Goal: Transaction & Acquisition: Obtain resource

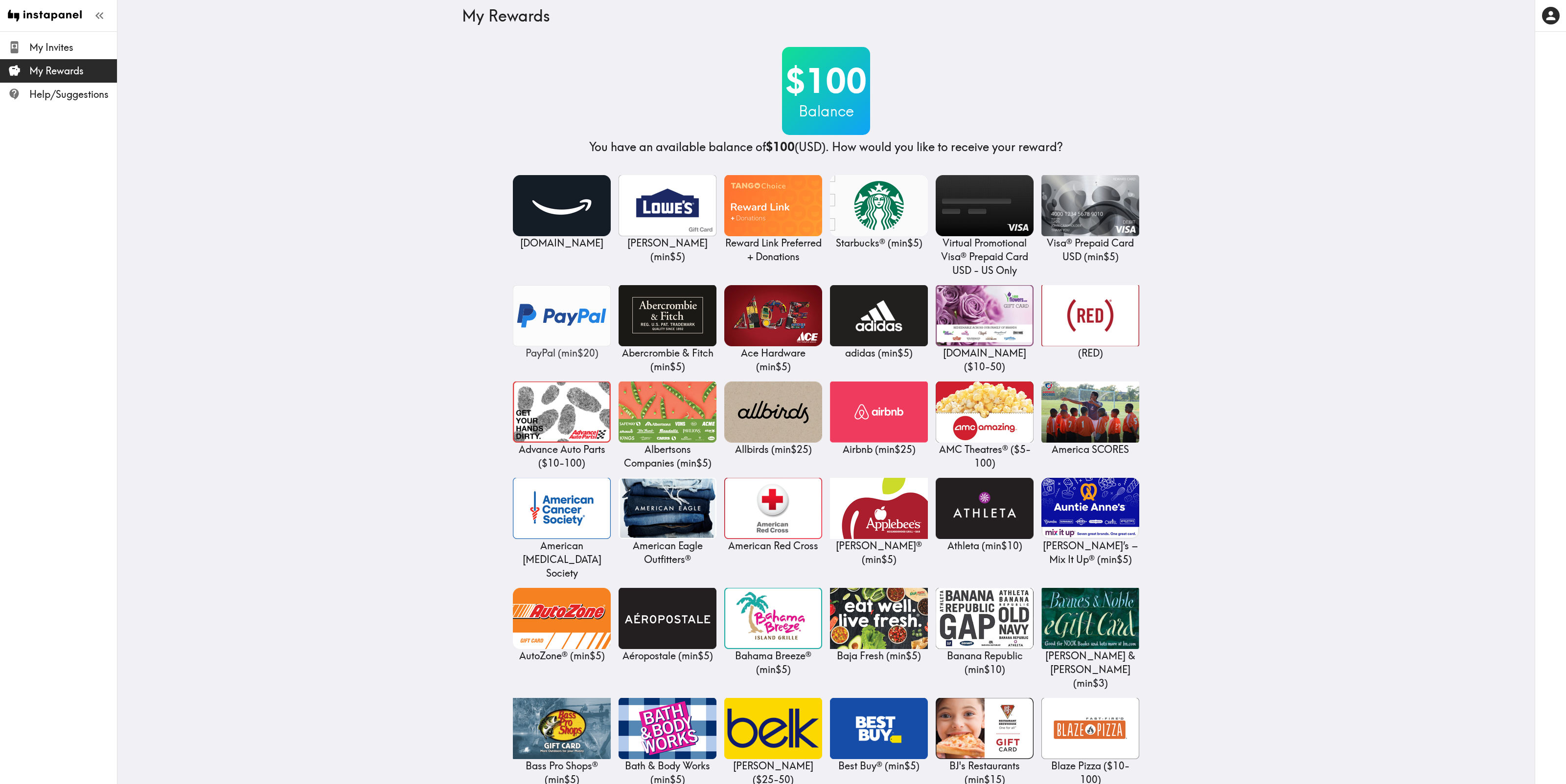
click at [561, 321] on img at bounding box center [562, 315] width 98 height 61
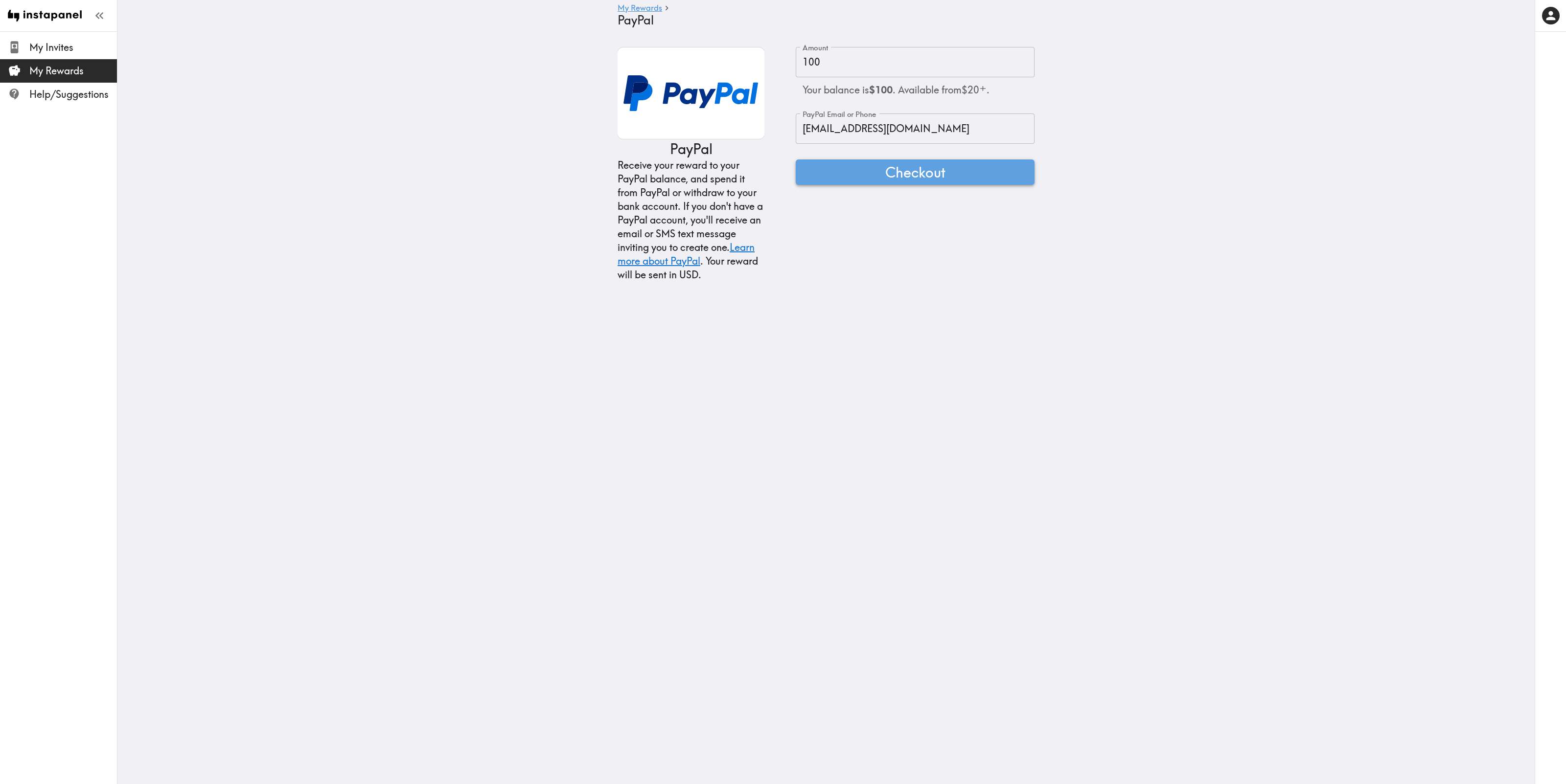
click at [922, 176] on span "Checkout" at bounding box center [915, 172] width 60 height 19
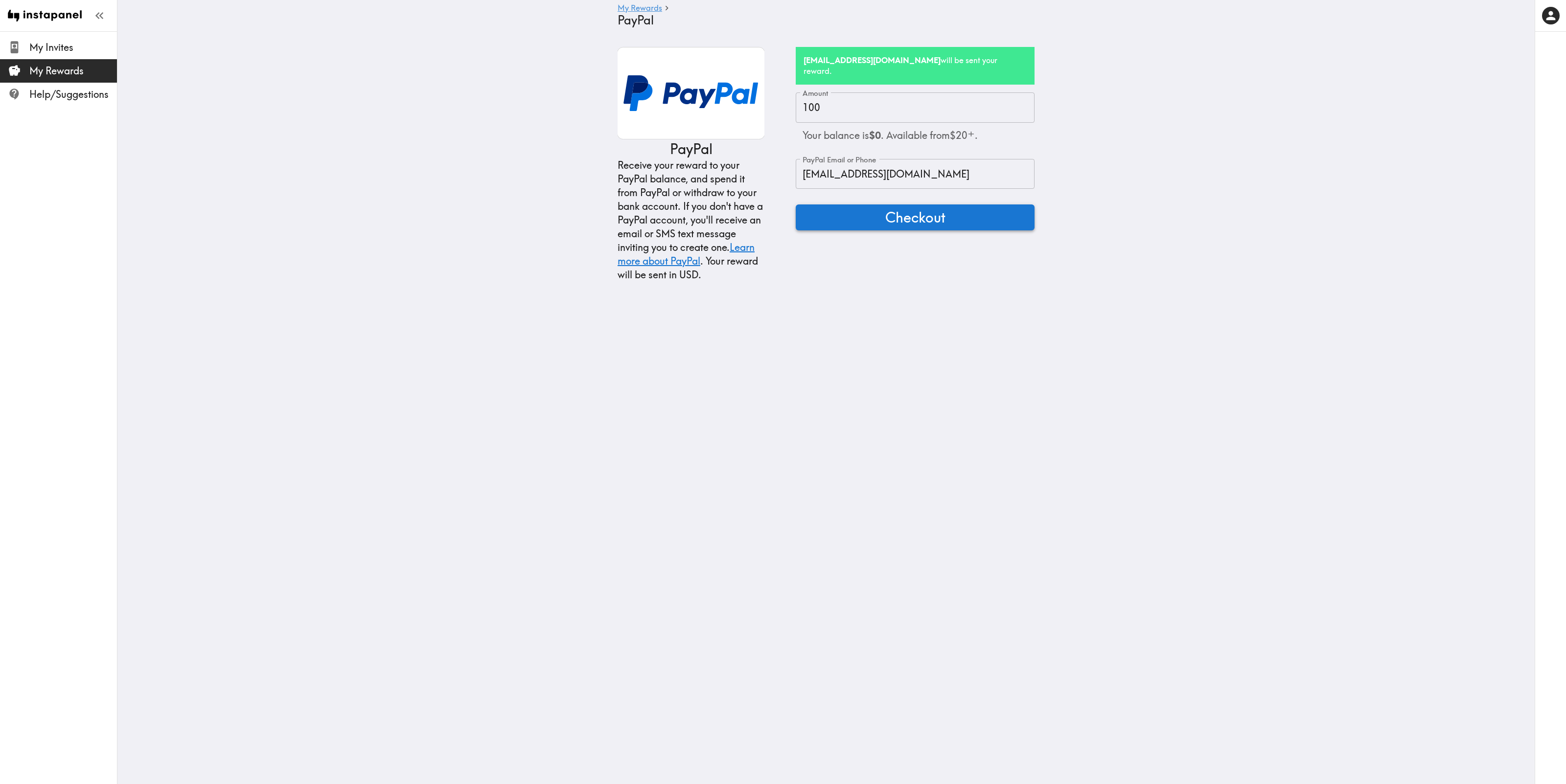
click at [915, 207] on span "Checkout" at bounding box center [915, 217] width 60 height 19
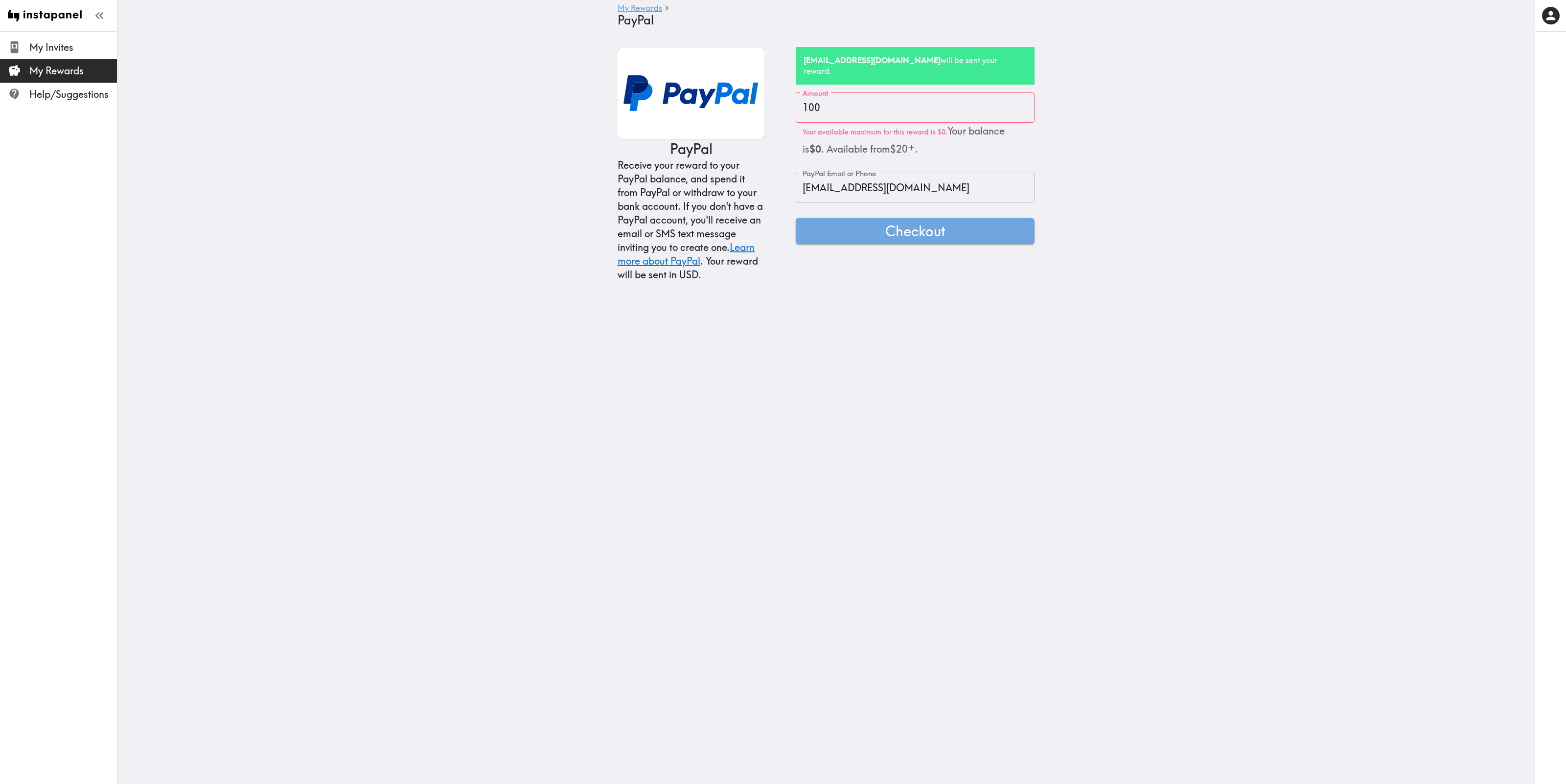
click at [640, 10] on link "My Rewards" at bounding box center [640, 8] width 44 height 9
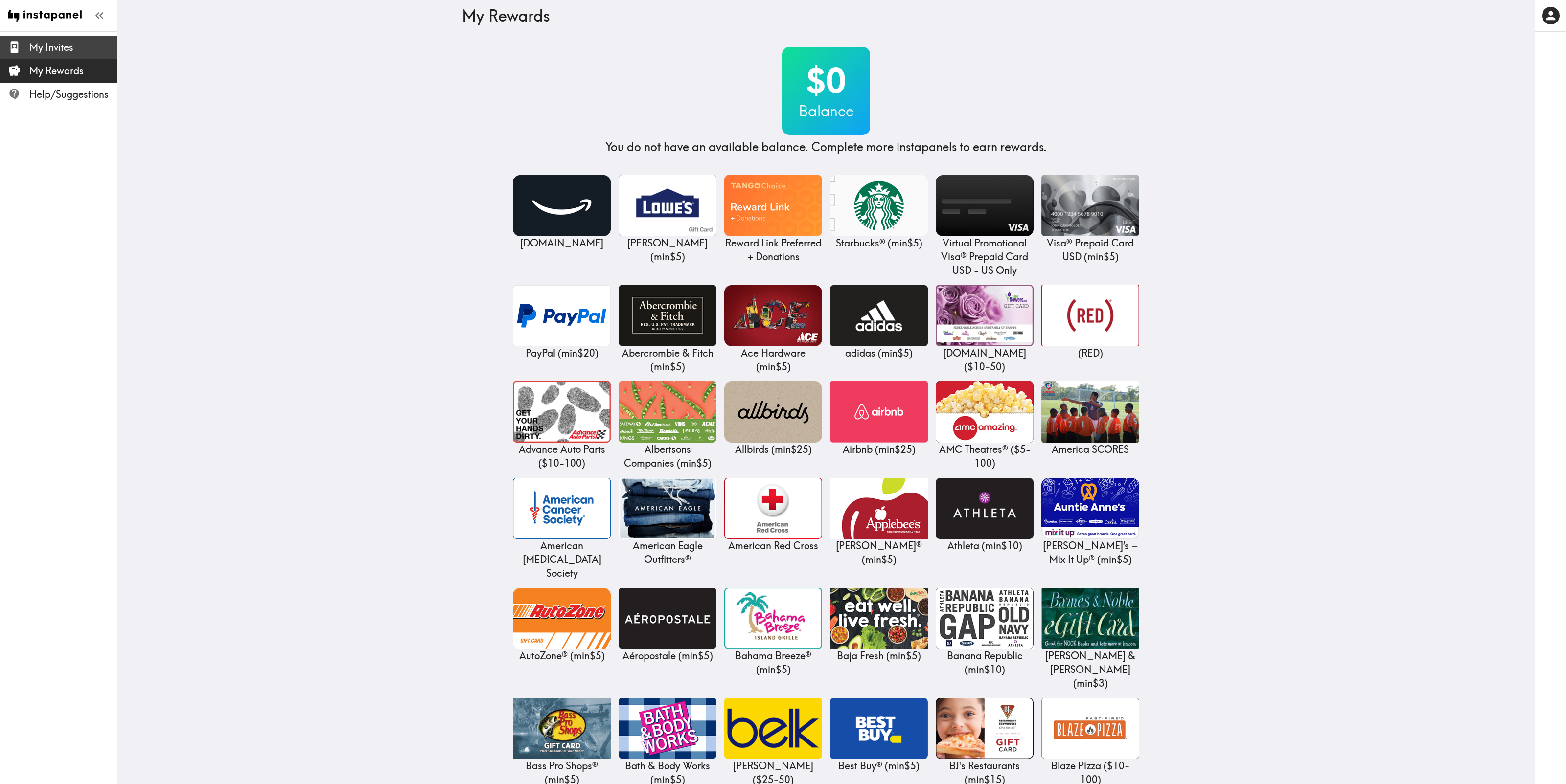
click at [54, 45] on span "My Invites" at bounding box center [73, 47] width 88 height 14
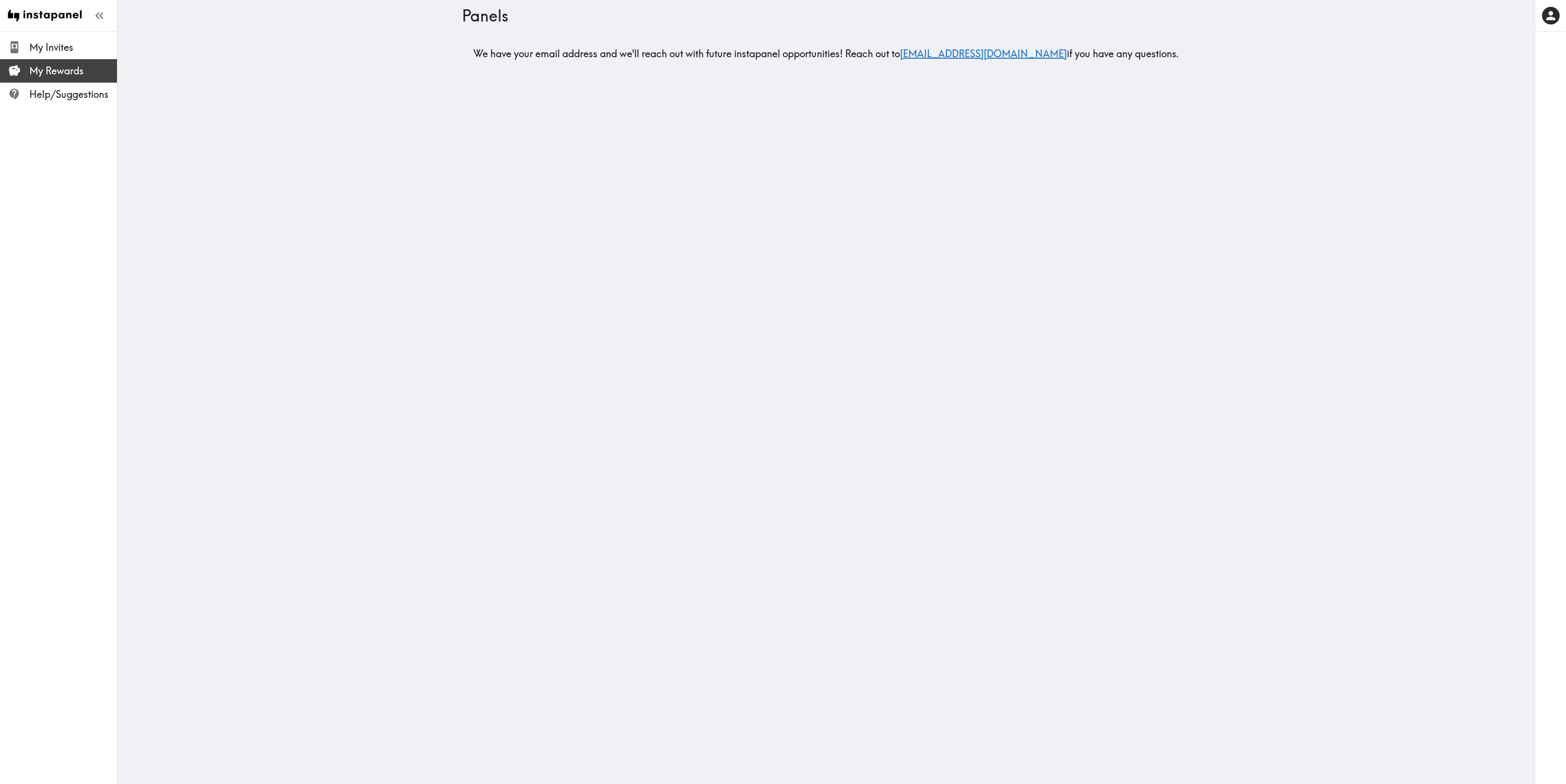
click at [53, 69] on span "My Rewards" at bounding box center [73, 70] width 88 height 14
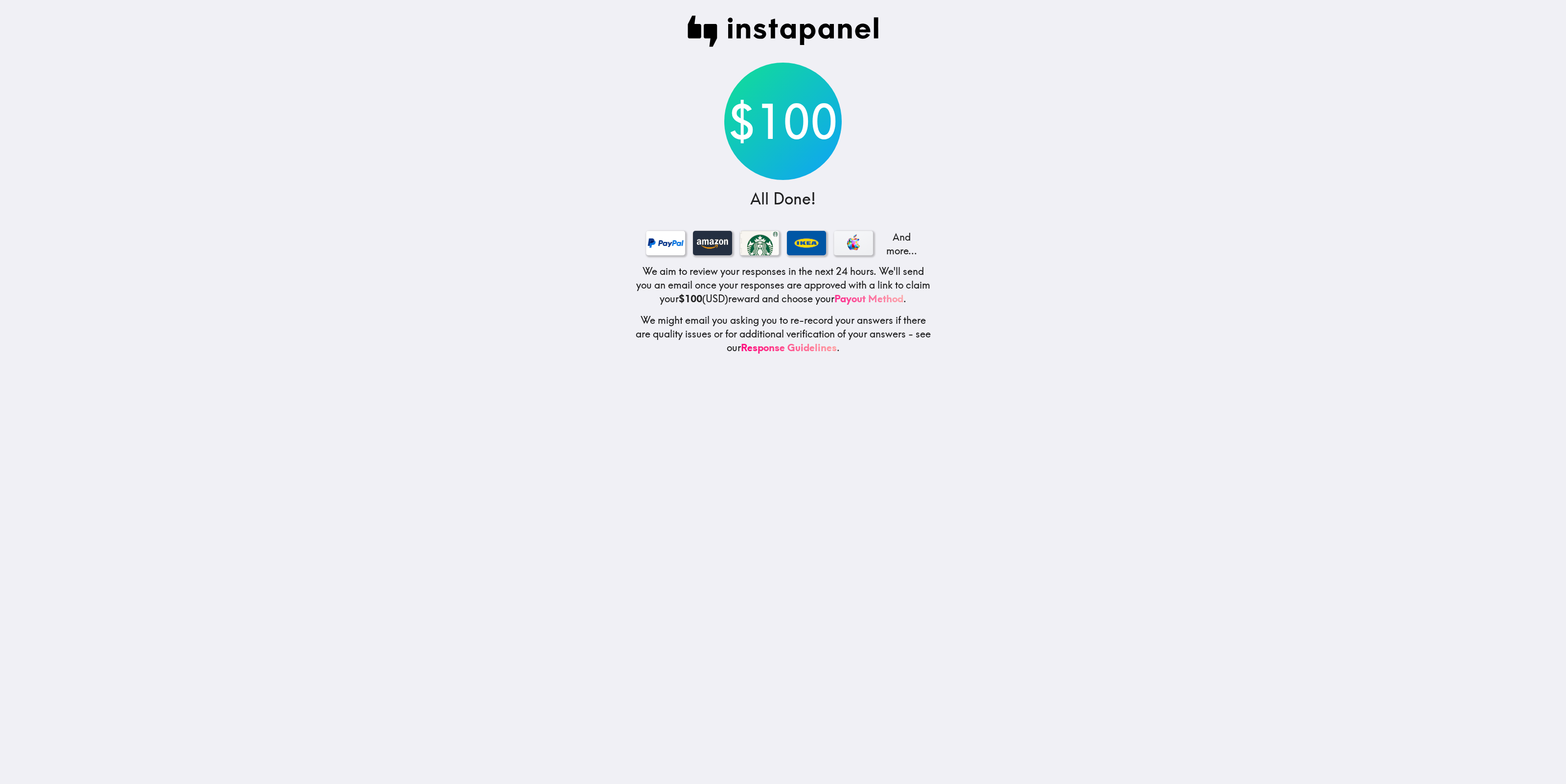
click at [874, 297] on link "Payout Method" at bounding box center [869, 298] width 69 height 12
